Goal: Information Seeking & Learning: Learn about a topic

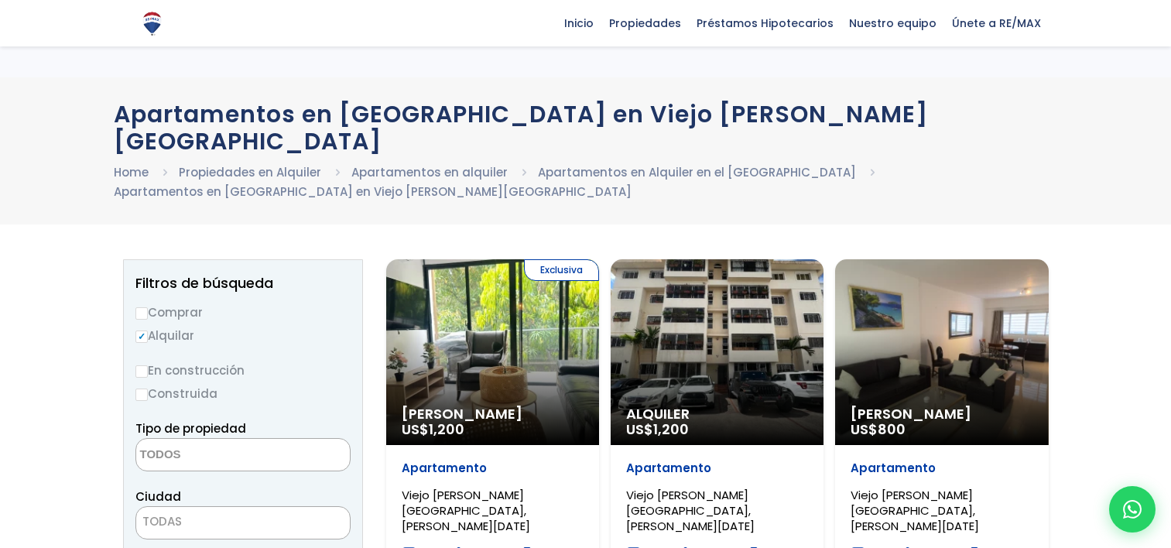
select select
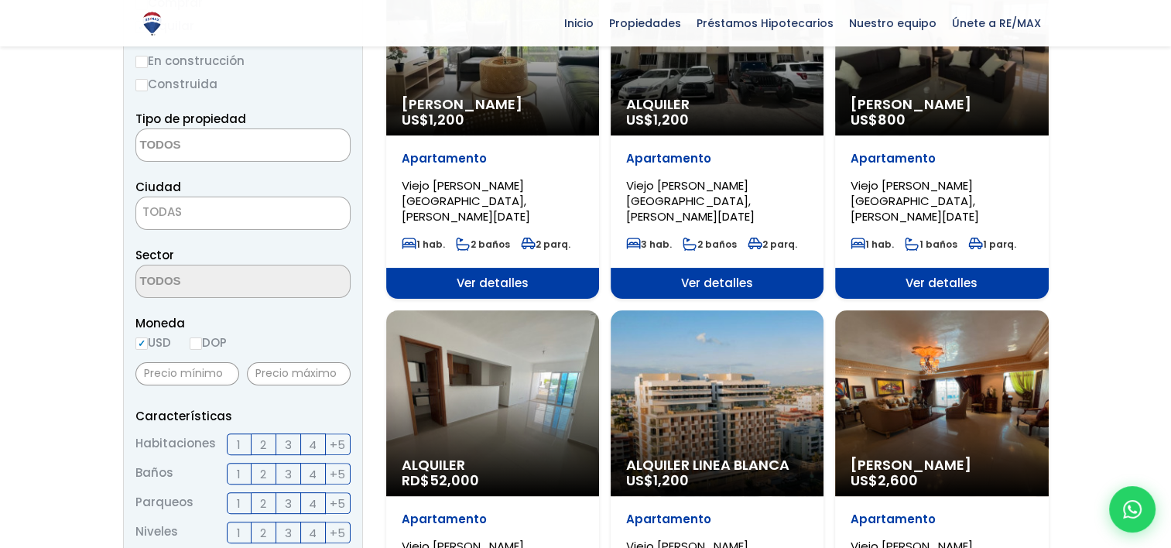
scroll to position [542, 0]
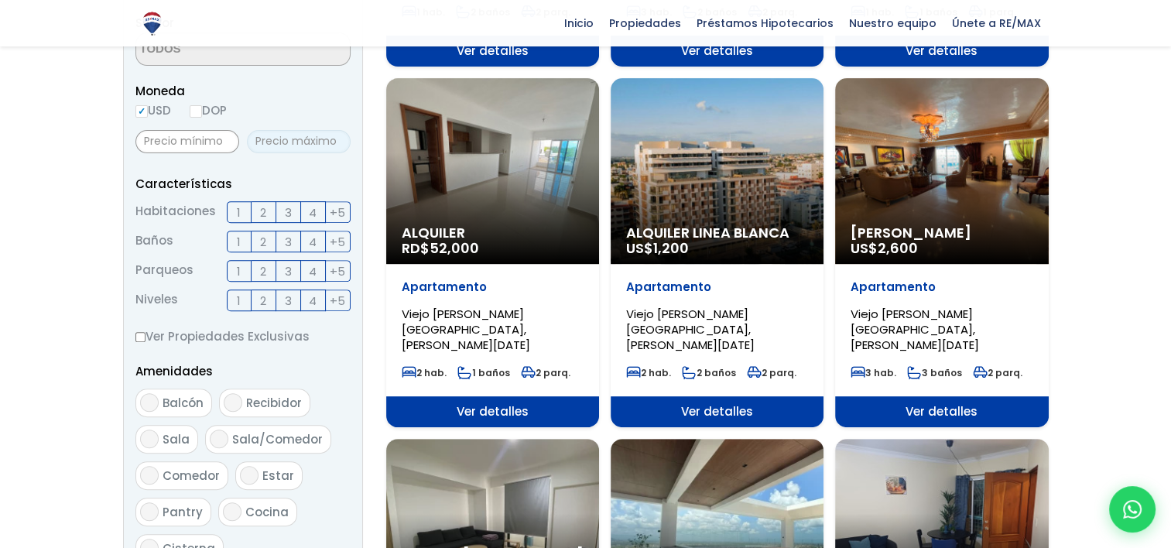
click at [290, 130] on input "text" at bounding box center [299, 141] width 104 height 23
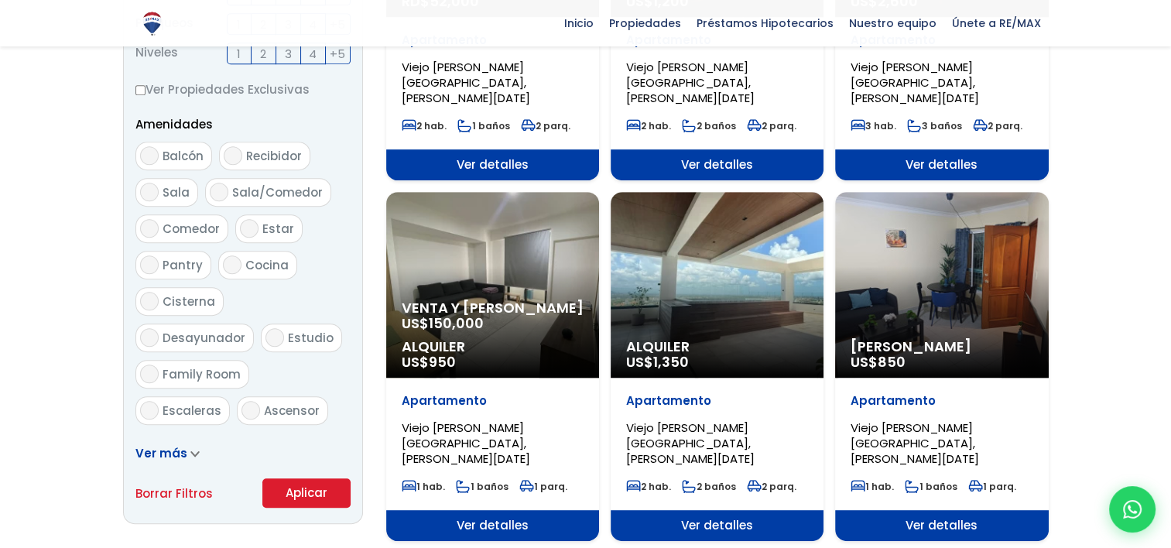
scroll to position [851, 0]
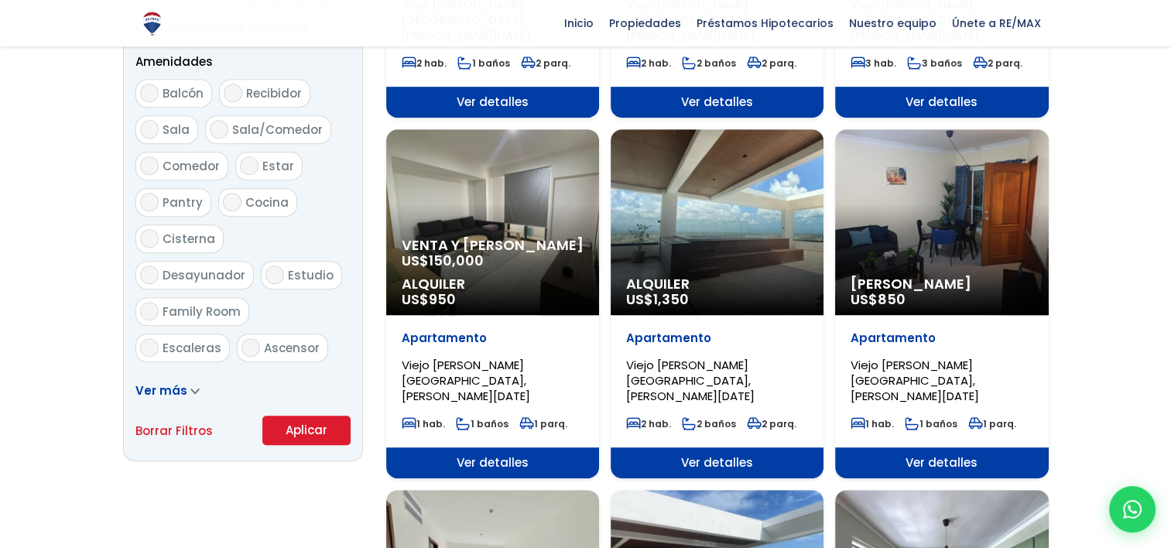
type input "40,000"
click at [288, 416] on button "Aplicar" at bounding box center [306, 430] width 88 height 29
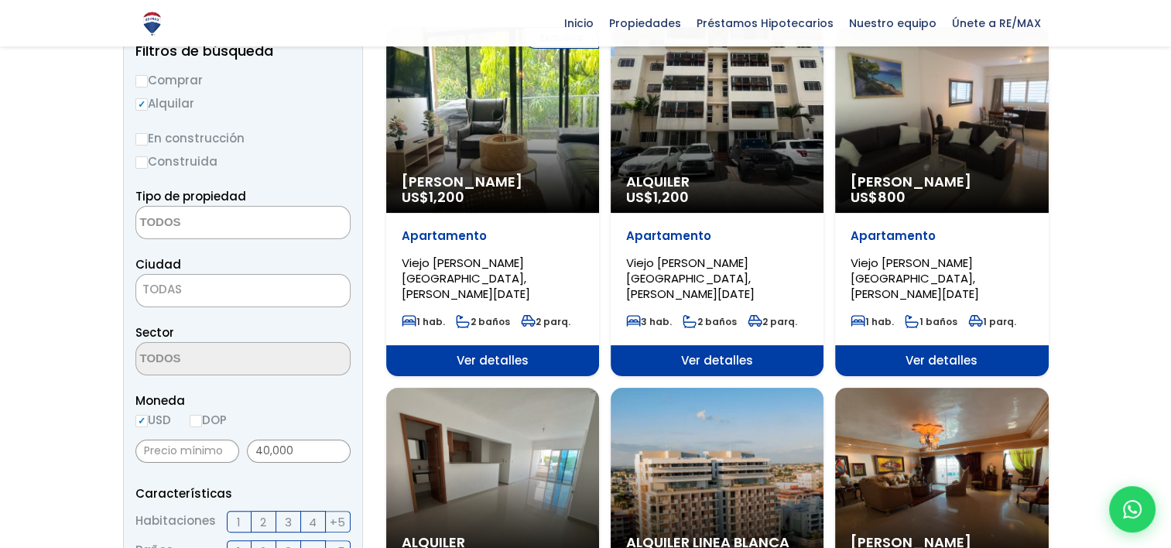
scroll to position [0, 0]
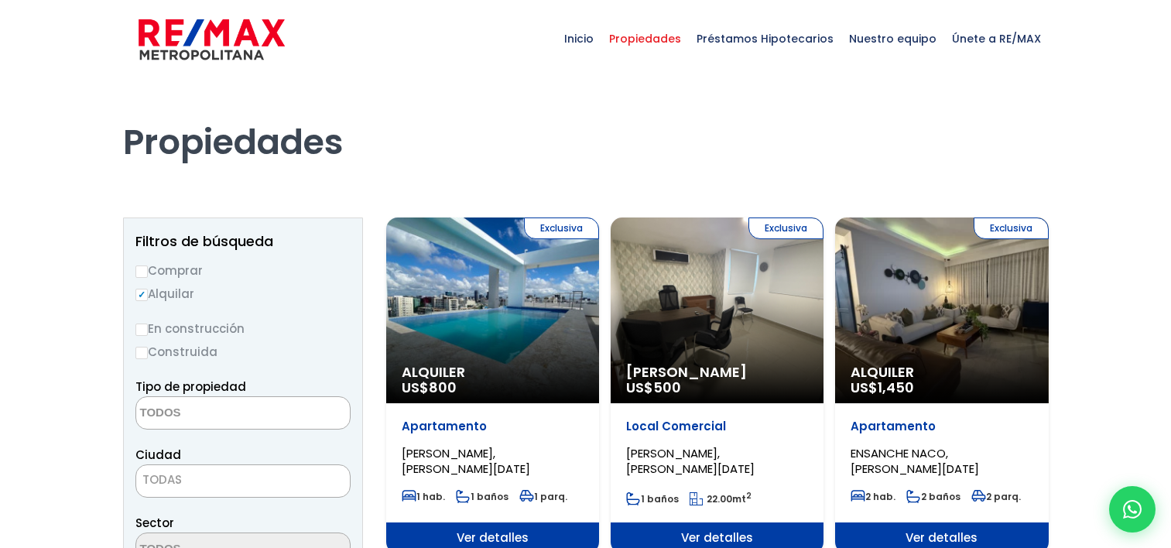
select select
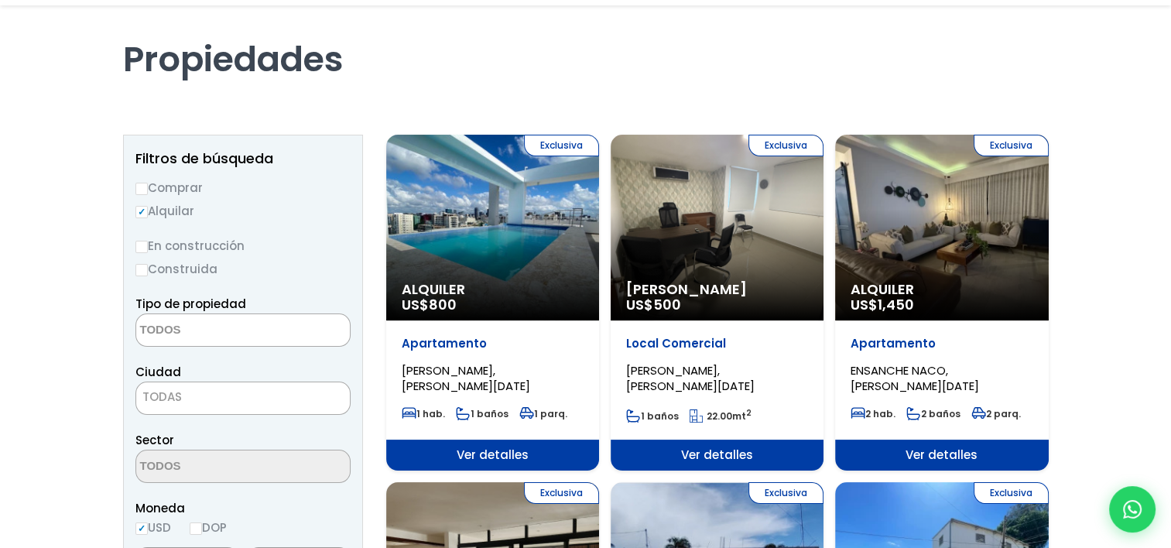
scroll to position [155, 0]
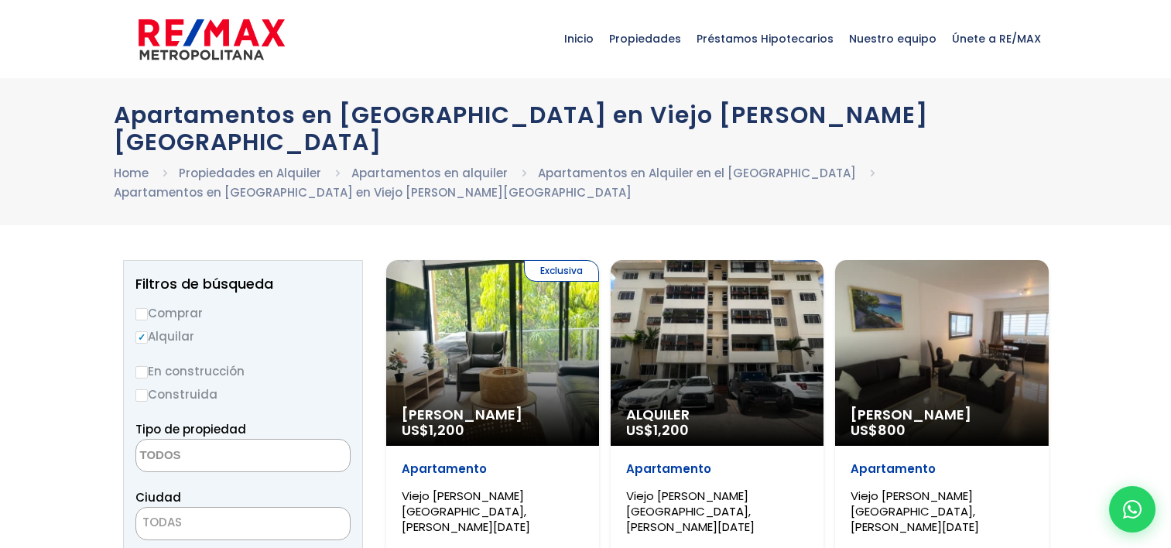
select select
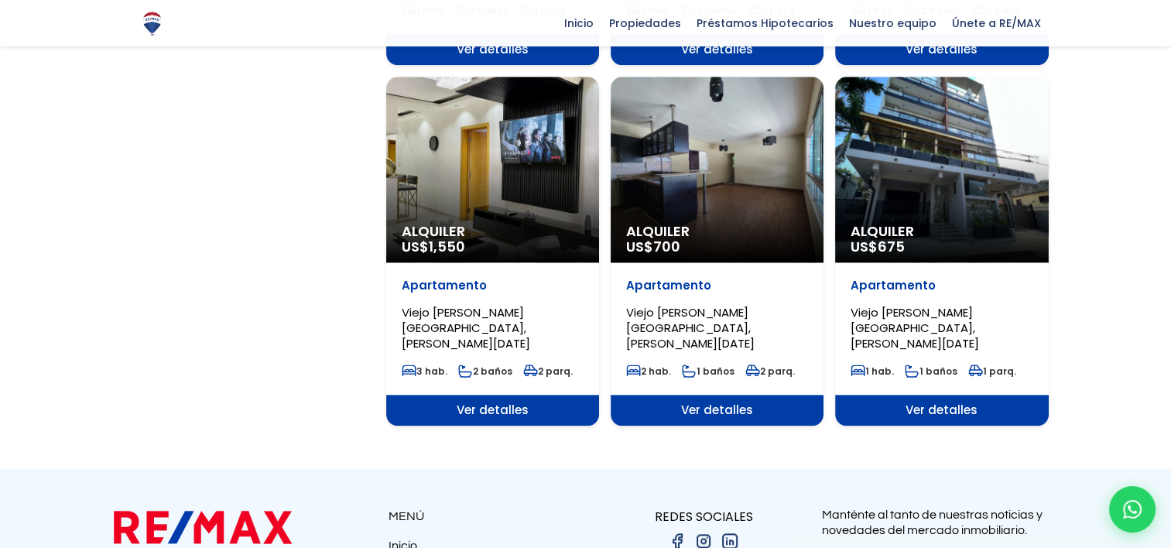
scroll to position [1548, 0]
